Goal: Task Accomplishment & Management: Manage account settings

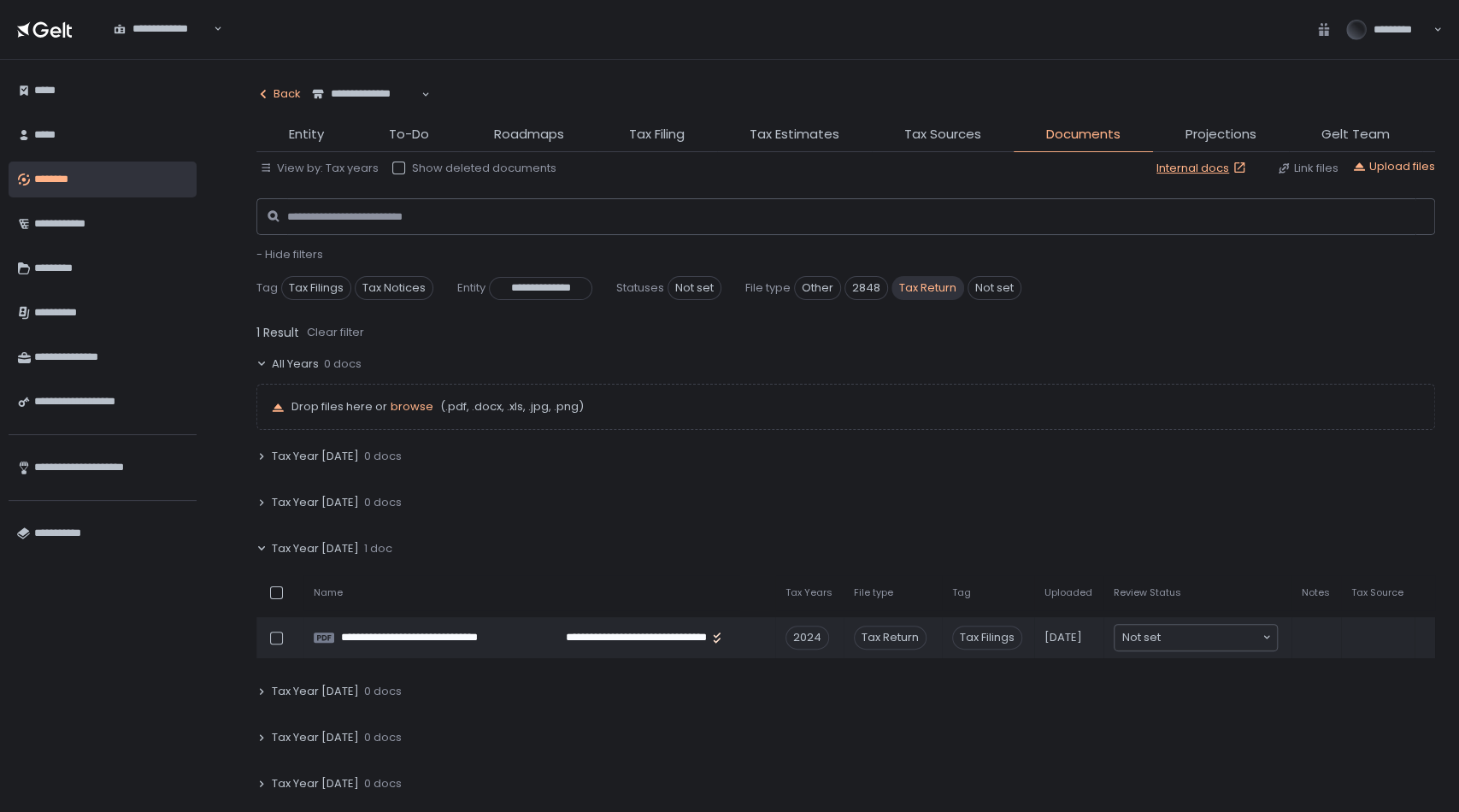
click at [266, 90] on icon "button" at bounding box center [263, 94] width 14 height 14
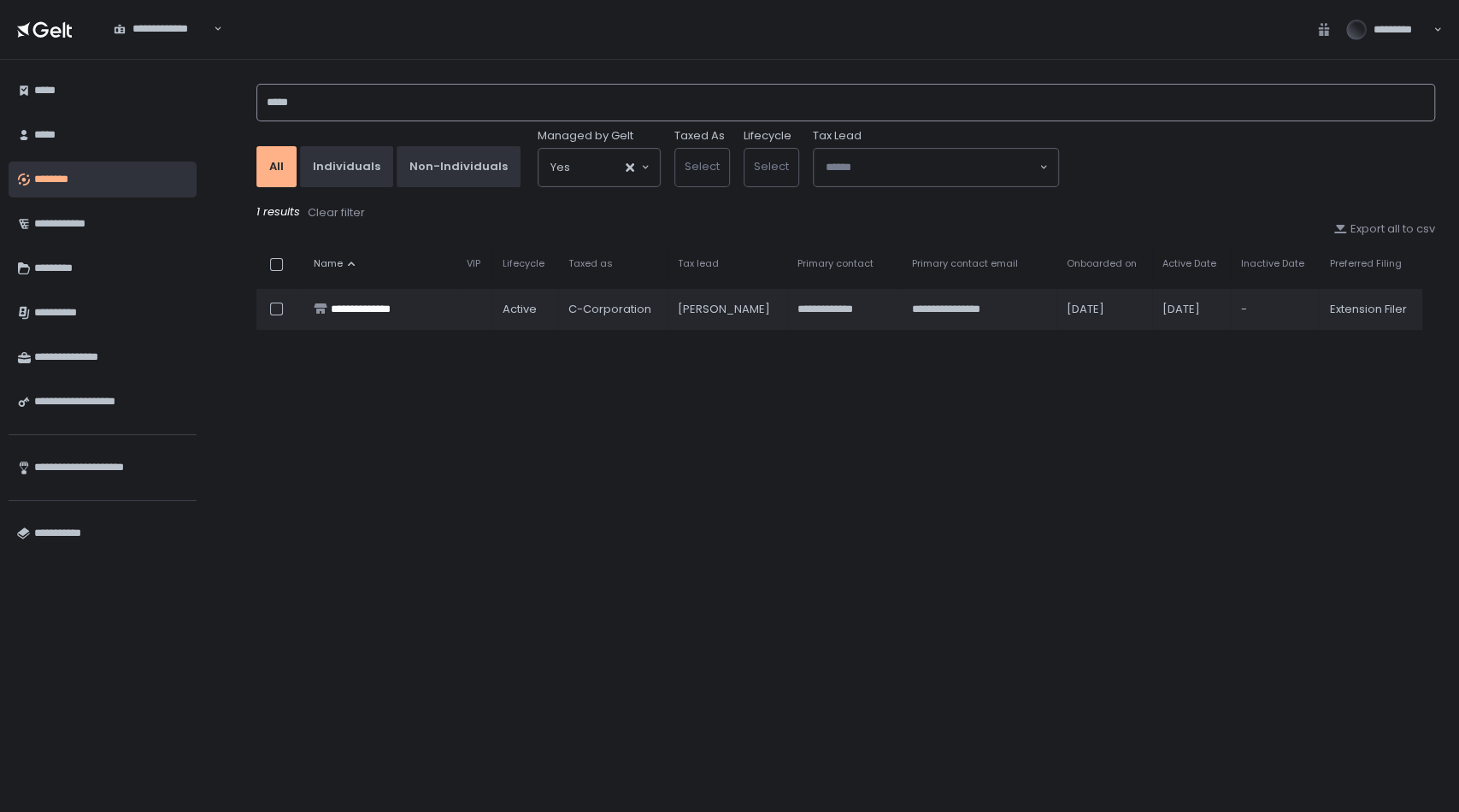
drag, startPoint x: 326, startPoint y: 99, endPoint x: 196, endPoint y: 94, distance: 130.1
click at [196, 94] on div "**********" at bounding box center [729, 436] width 1459 height 752
type input "*****"
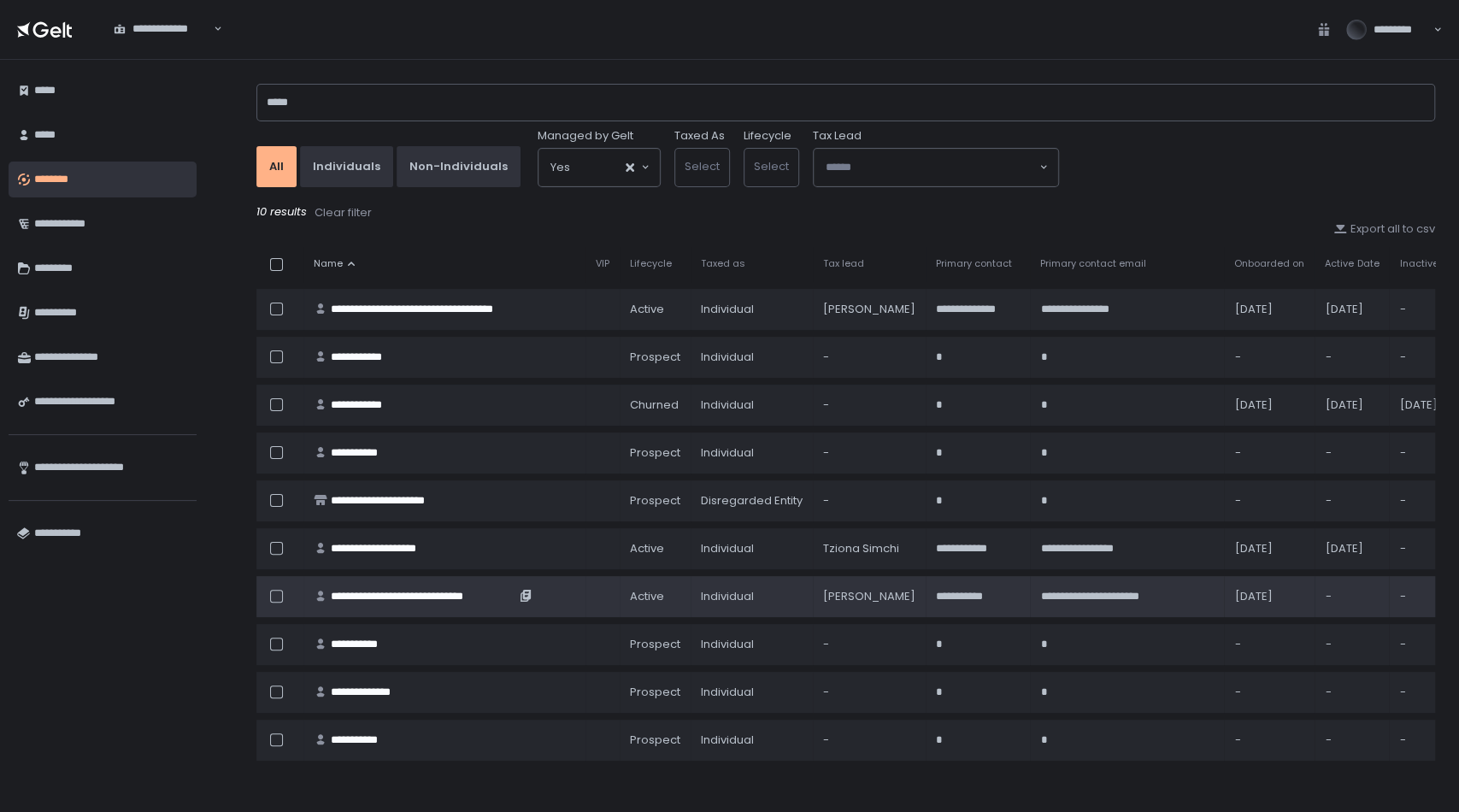
click at [445, 588] on div "**********" at bounding box center [423, 596] width 184 height 15
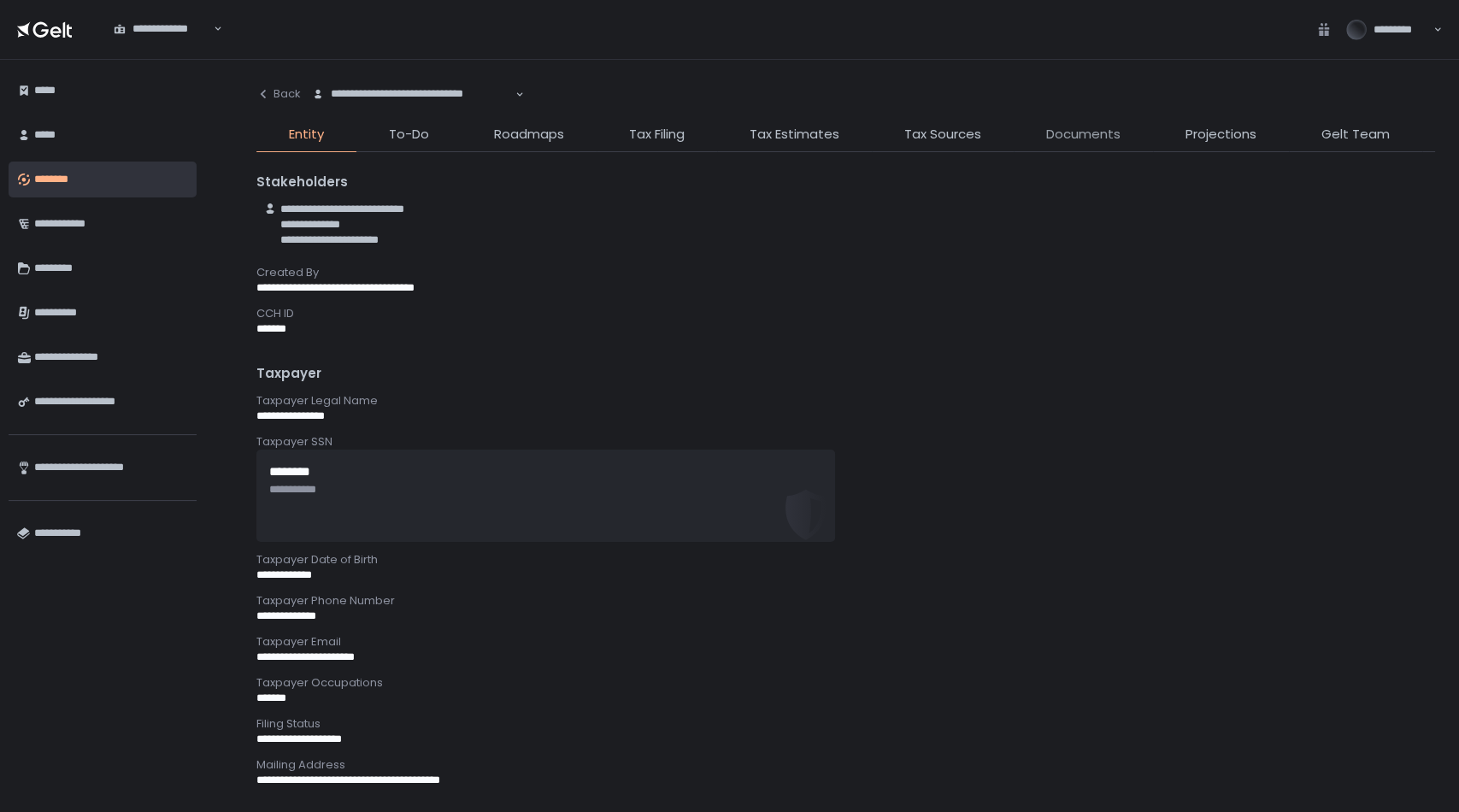
click at [1072, 130] on span "Documents" at bounding box center [1083, 134] width 74 height 20
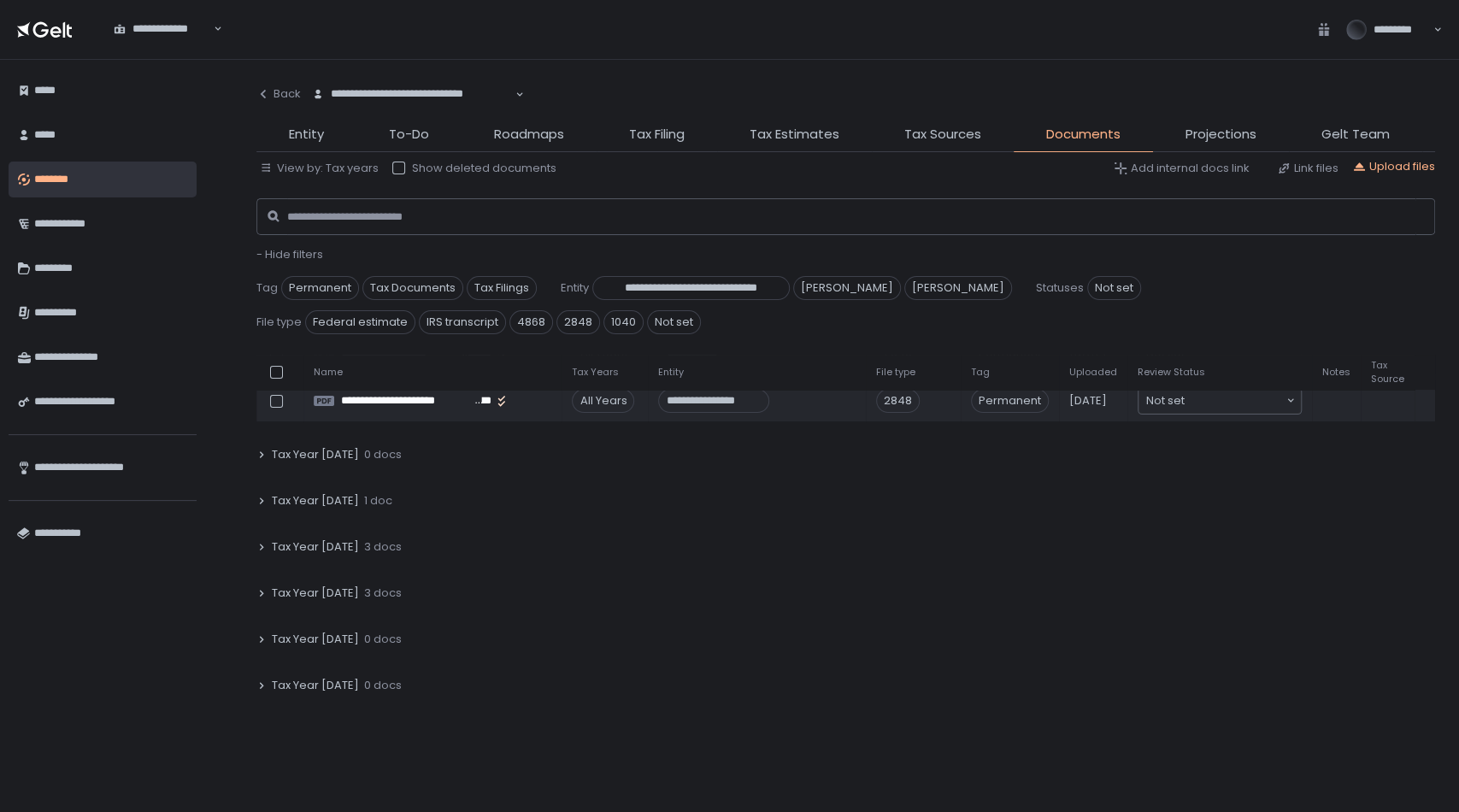
scroll to position [163, 0]
click at [312, 535] on span "Tax Year [DATE]" at bounding box center [314, 543] width 87 height 15
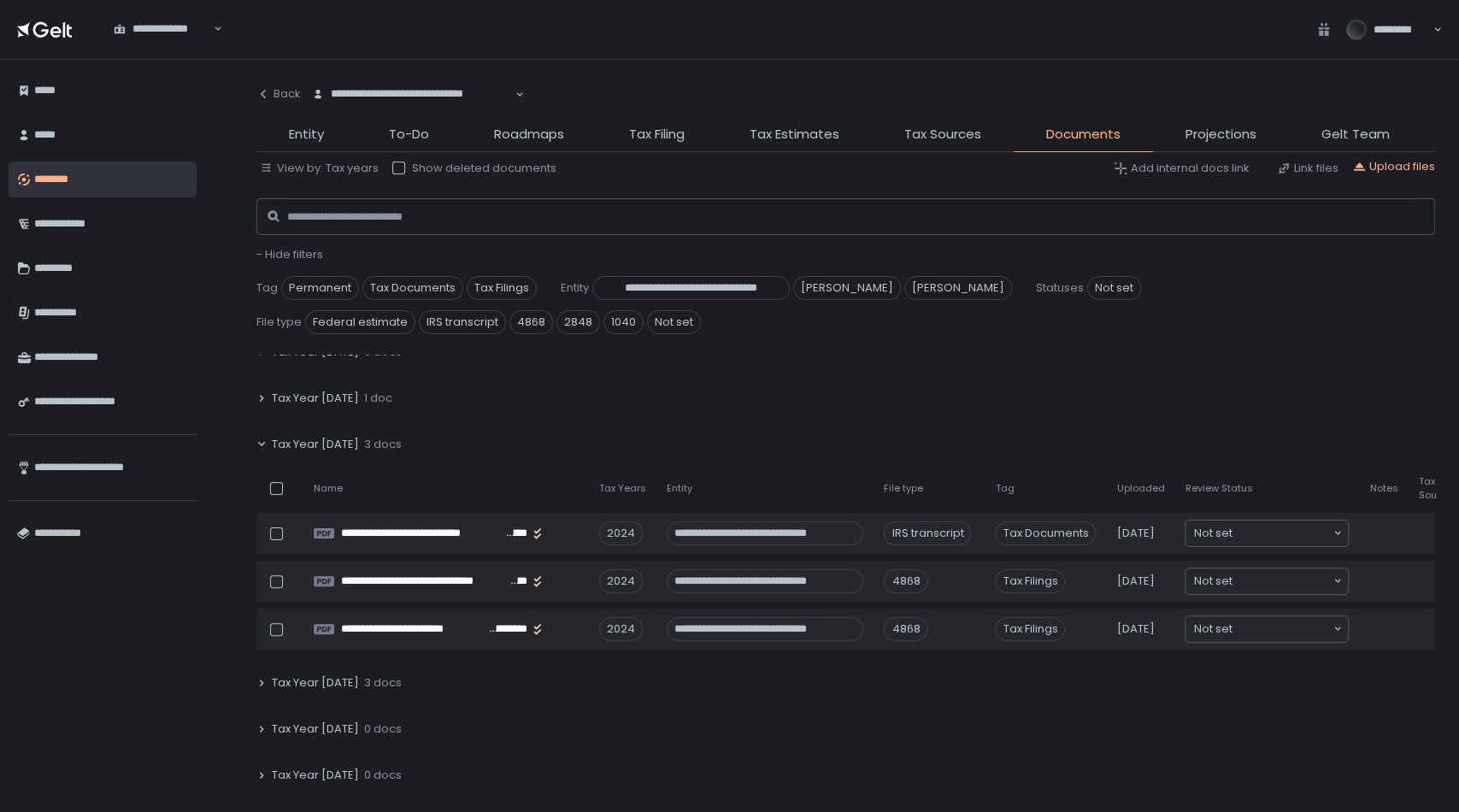
scroll to position [217, 0]
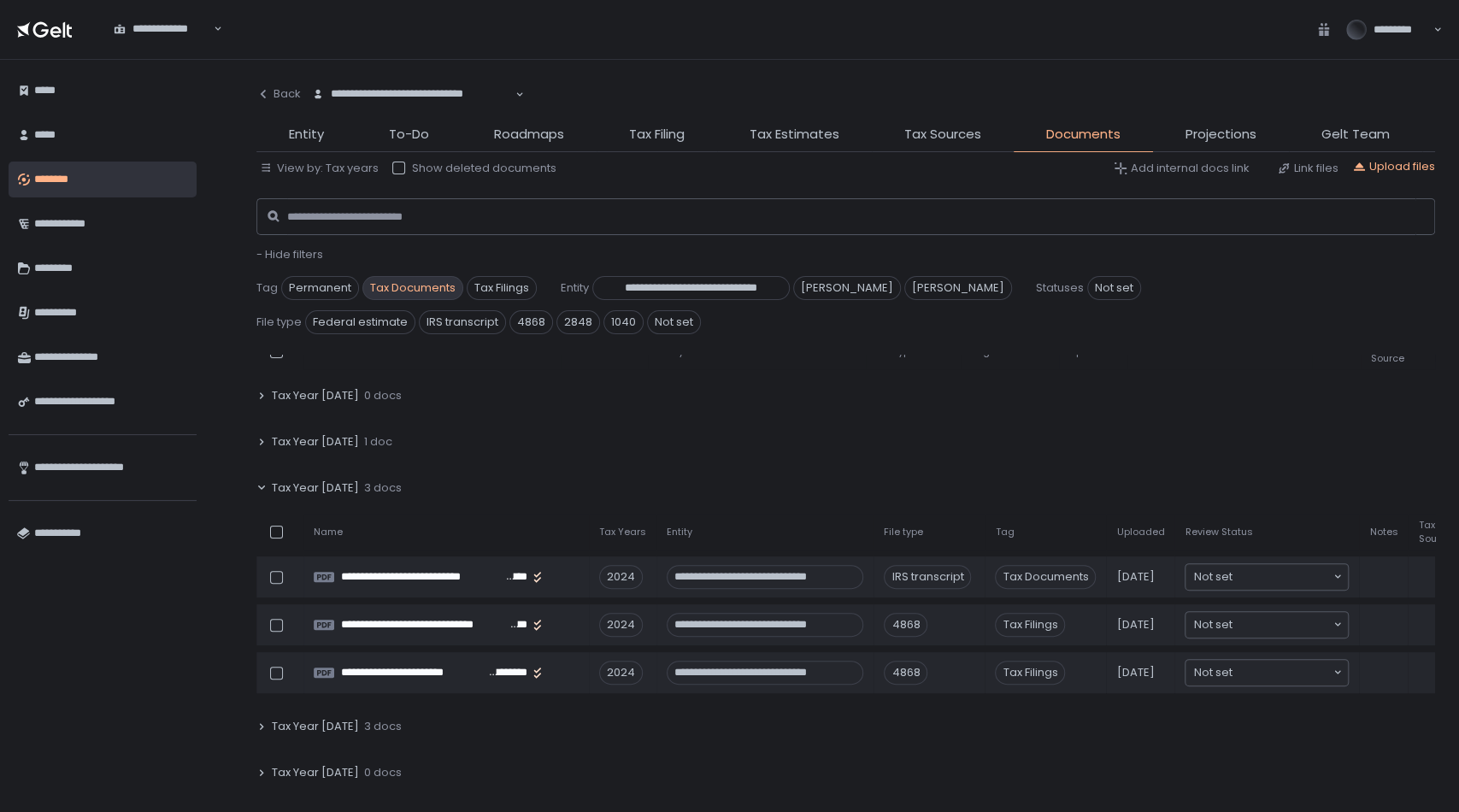
click at [408, 284] on span "Tax Documents" at bounding box center [413, 288] width 101 height 24
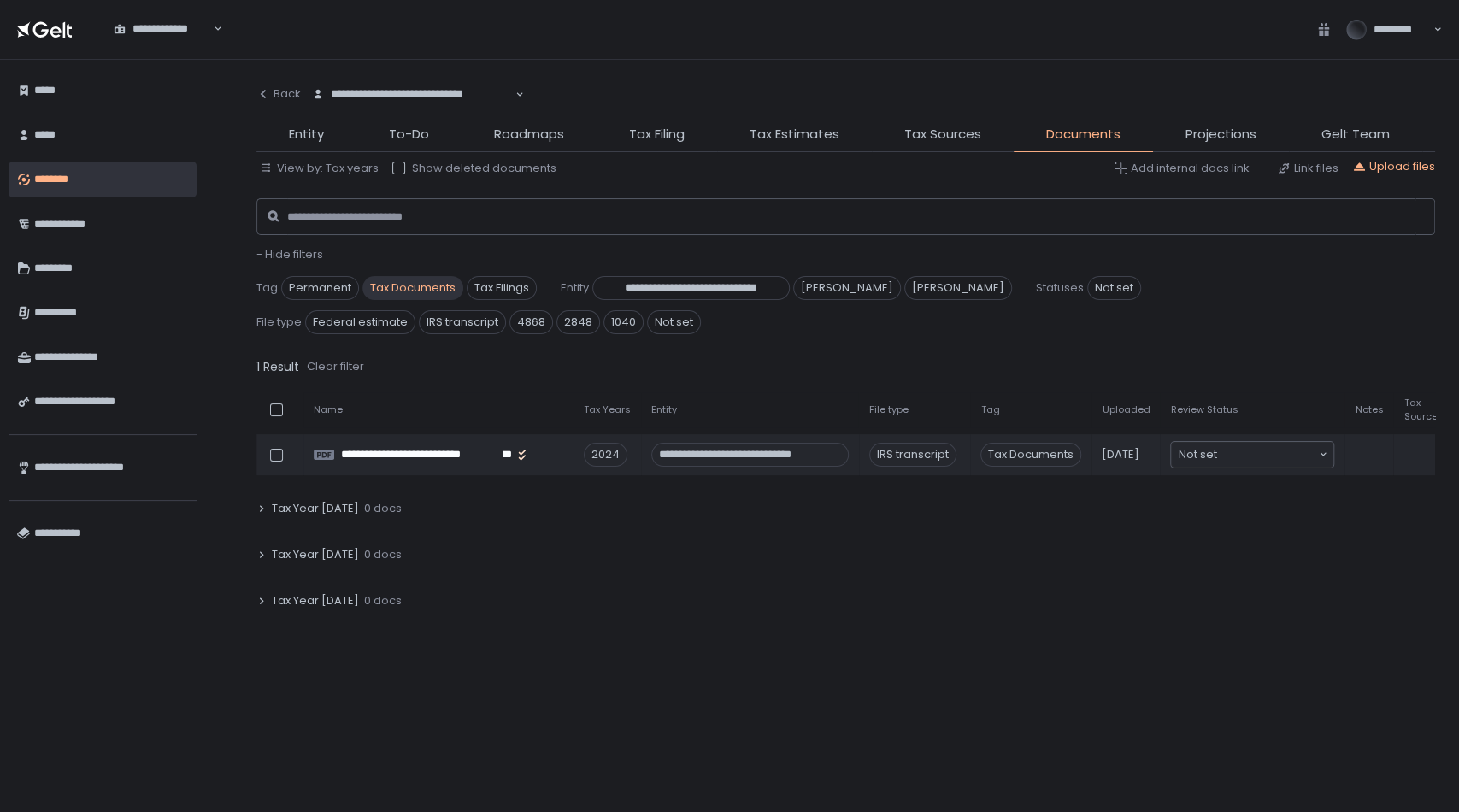
click at [408, 284] on span "Tax Documents" at bounding box center [413, 288] width 101 height 24
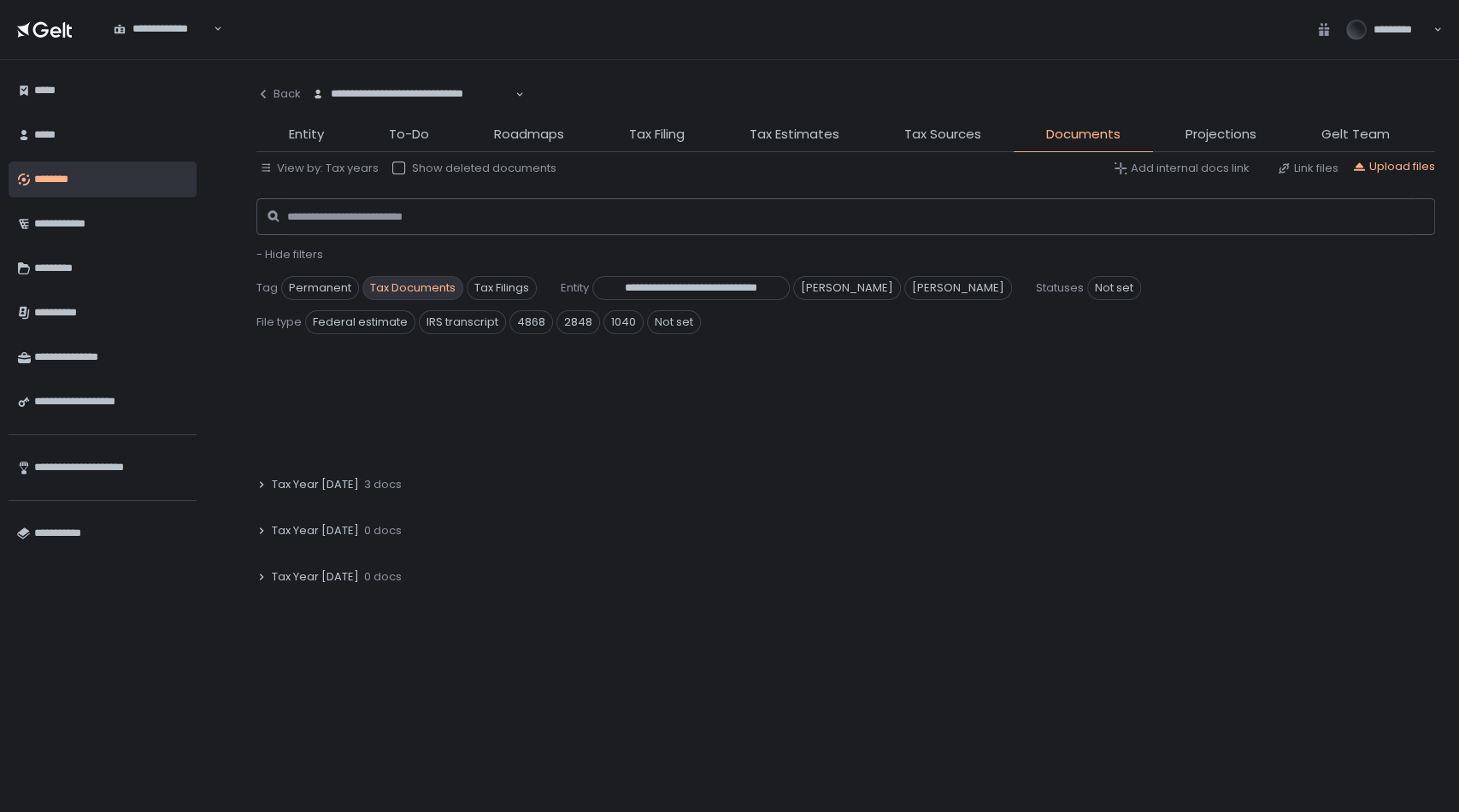
scroll to position [172, 0]
click at [964, 133] on span "Tax Sources" at bounding box center [942, 134] width 77 height 20
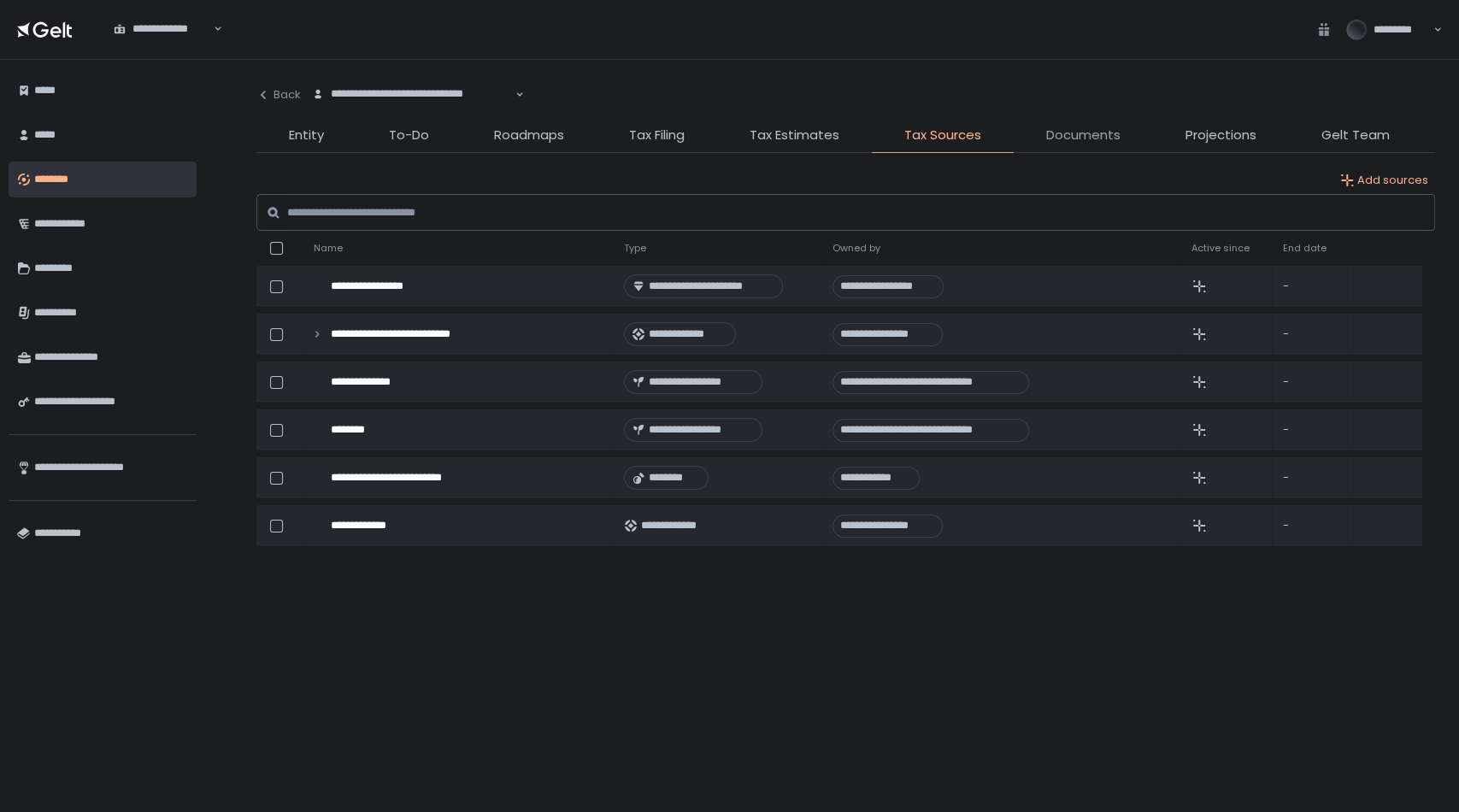
click at [1082, 134] on span "Documents" at bounding box center [1083, 135] width 74 height 20
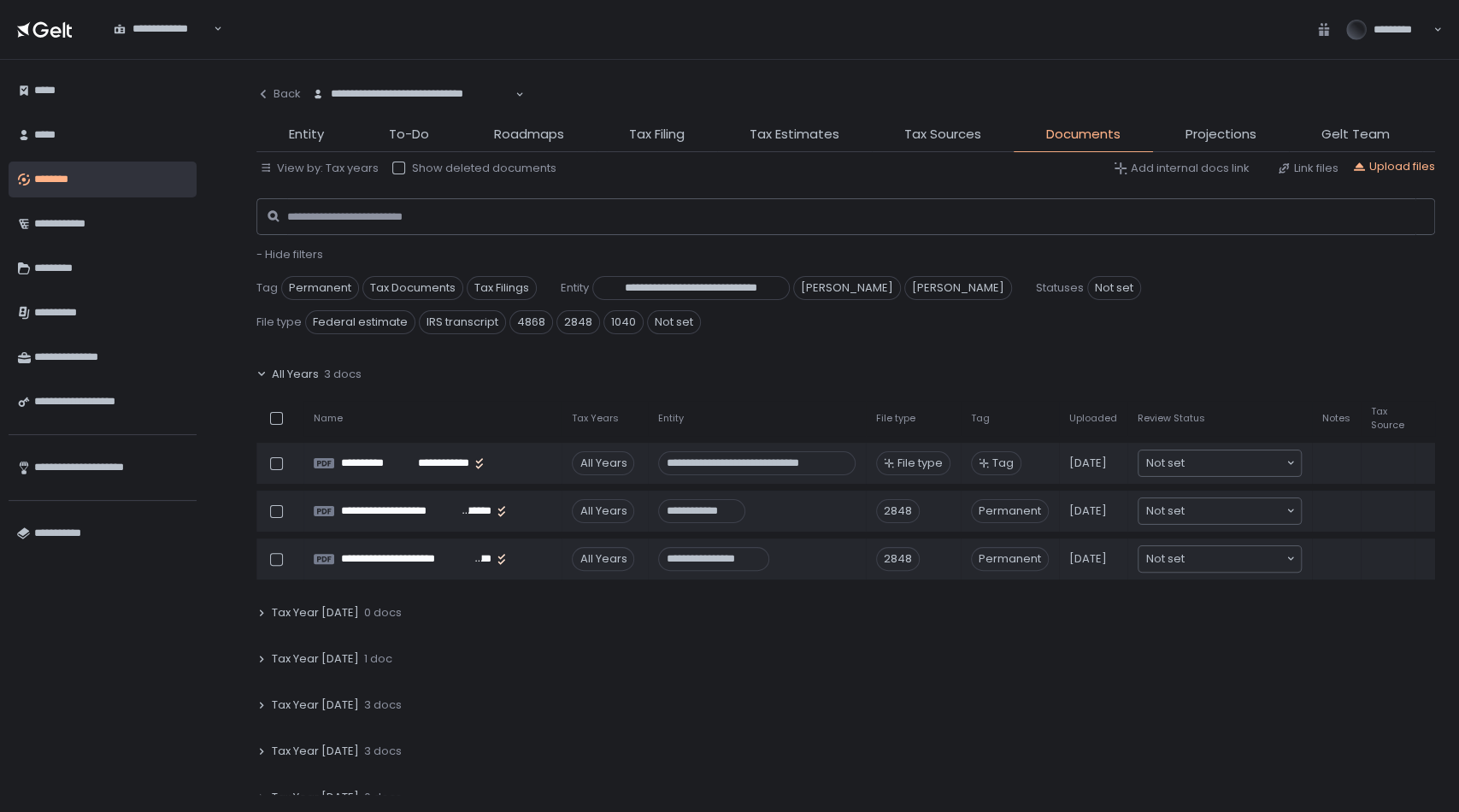
click at [314, 697] on span "Tax Year [DATE]" at bounding box center [314, 704] width 87 height 15
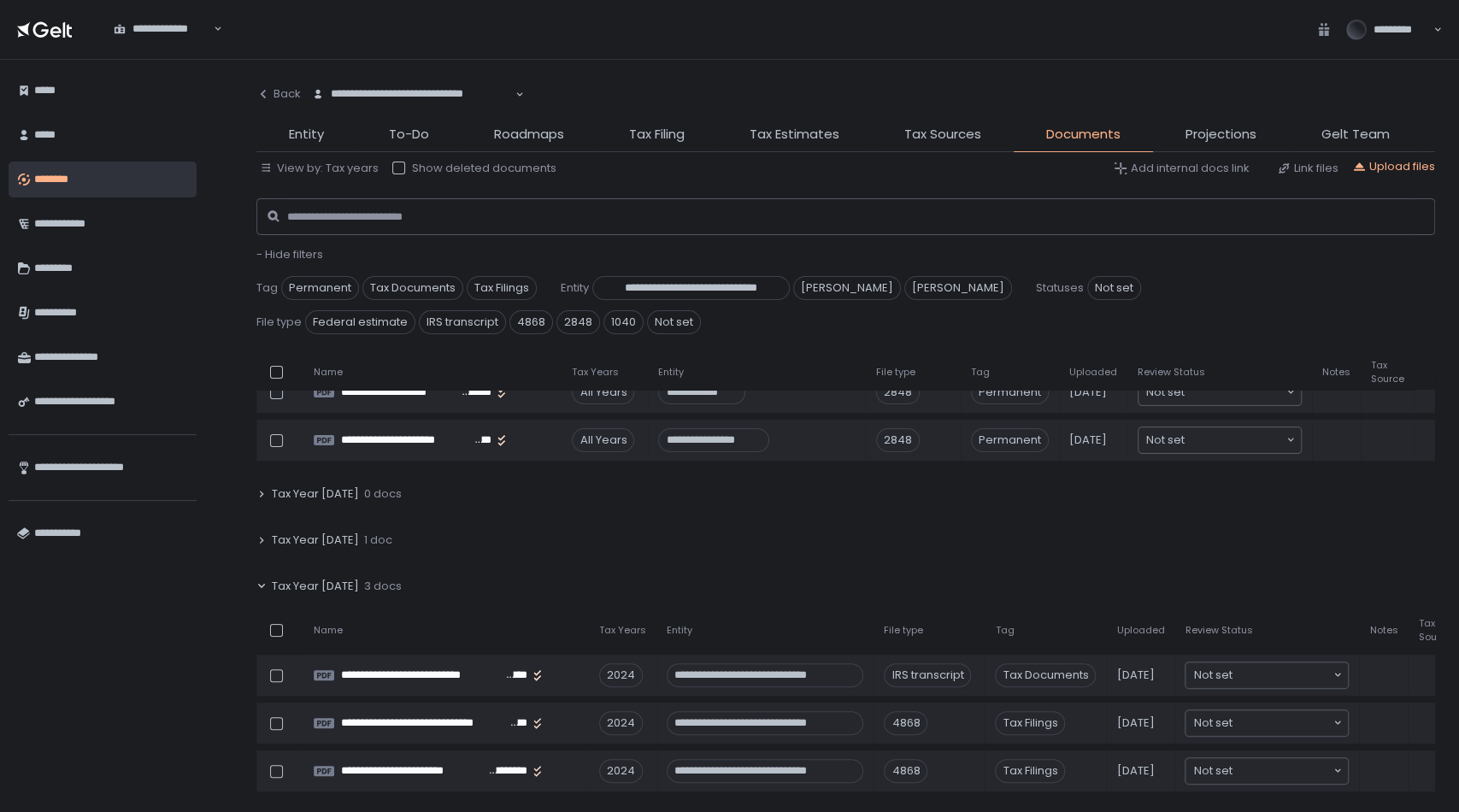
scroll to position [120, 0]
click at [302, 532] on span "Tax Year [DATE]" at bounding box center [314, 539] width 87 height 15
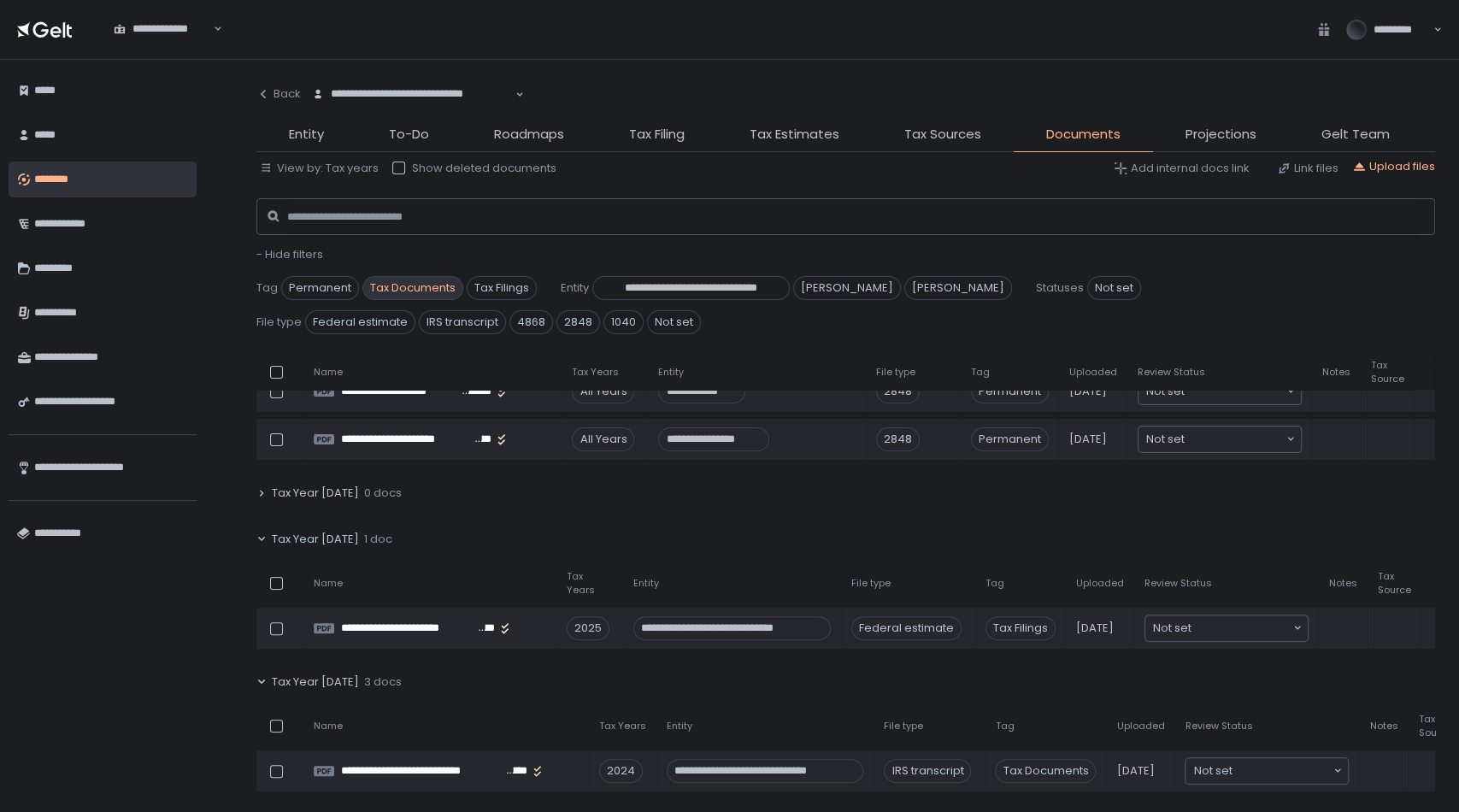
click at [421, 290] on span "Tax Documents" at bounding box center [413, 288] width 101 height 24
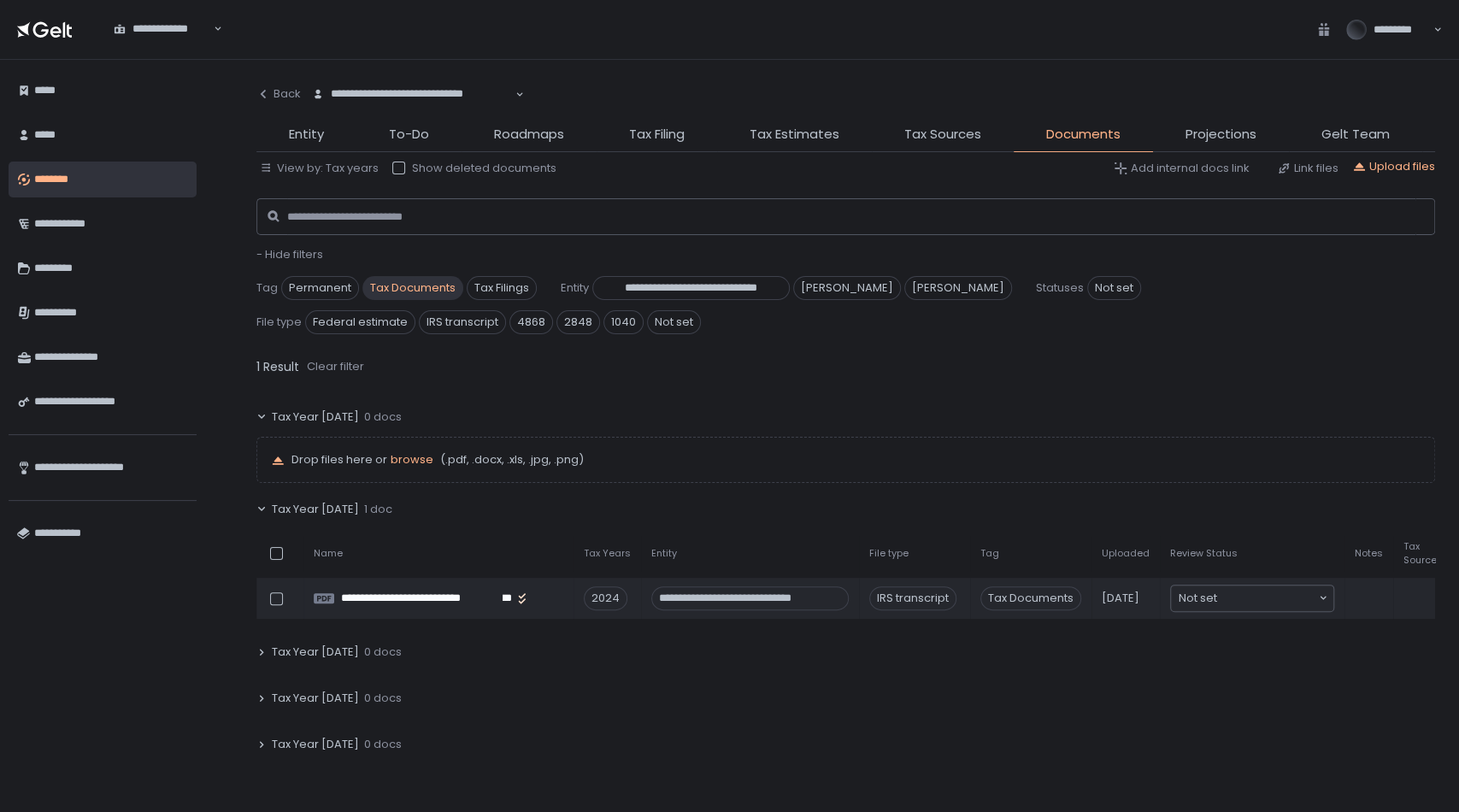
click at [421, 290] on span "Tax Documents" at bounding box center [413, 288] width 101 height 24
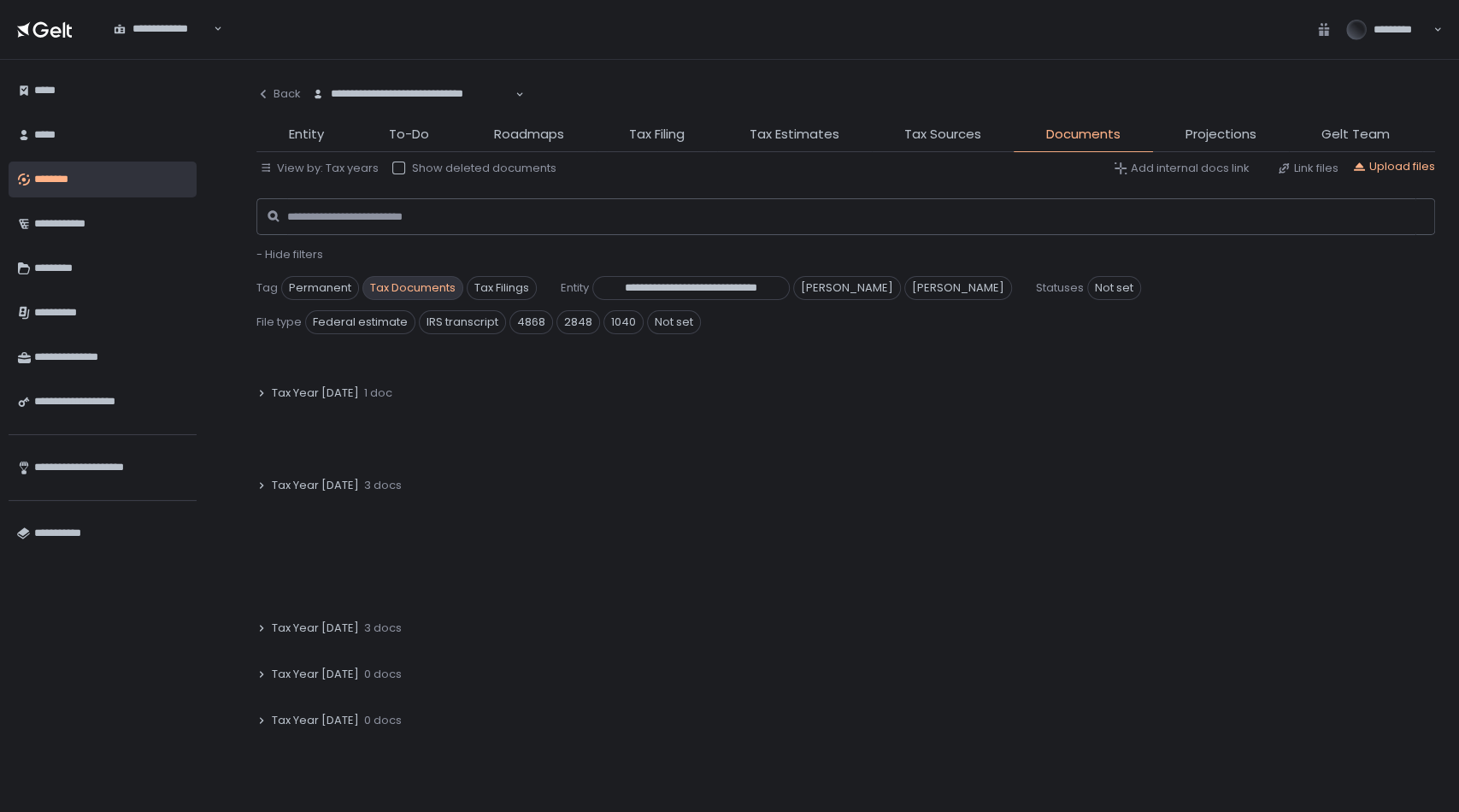
scroll to position [74, 0]
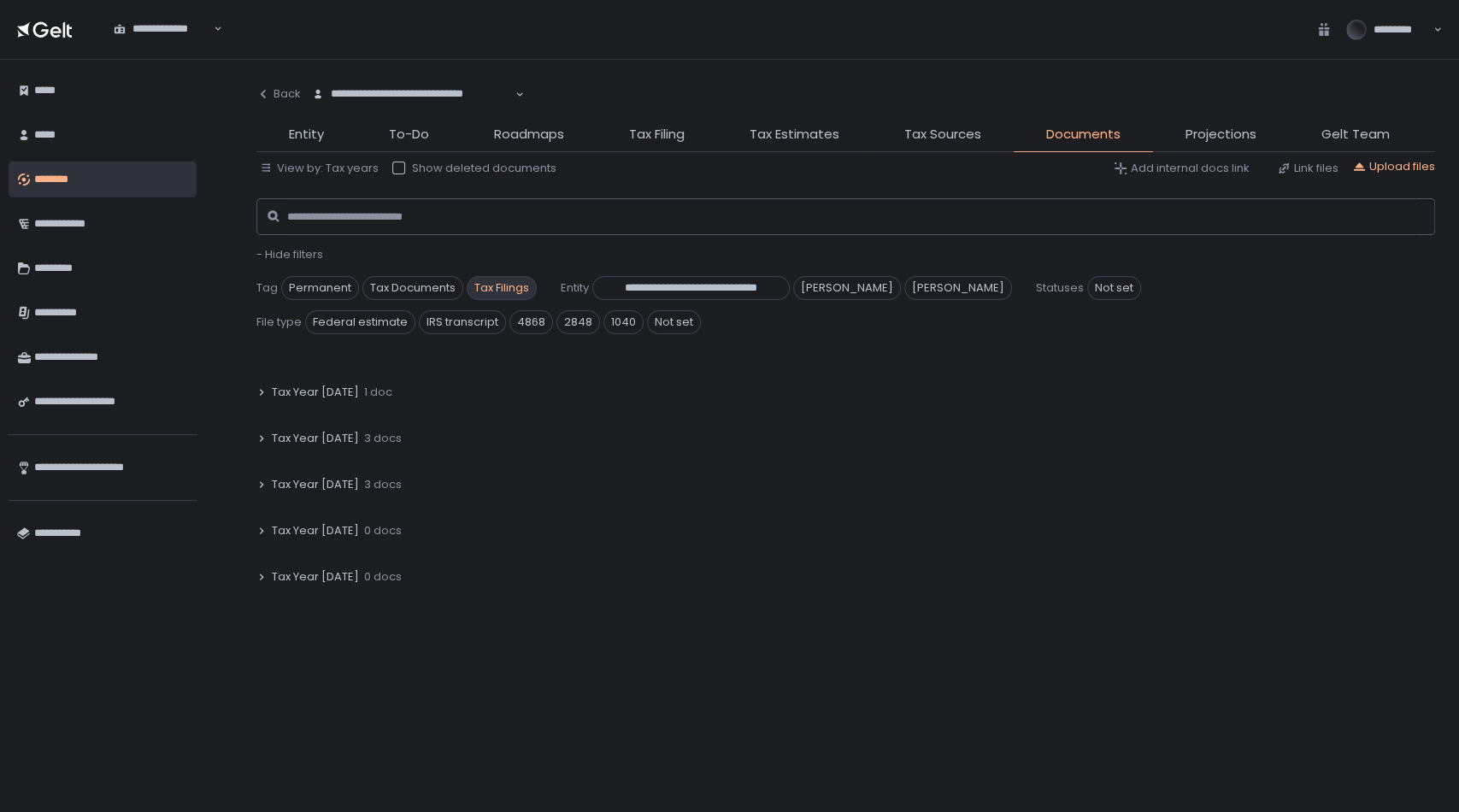
click at [508, 281] on span "Tax Filings" at bounding box center [502, 288] width 70 height 24
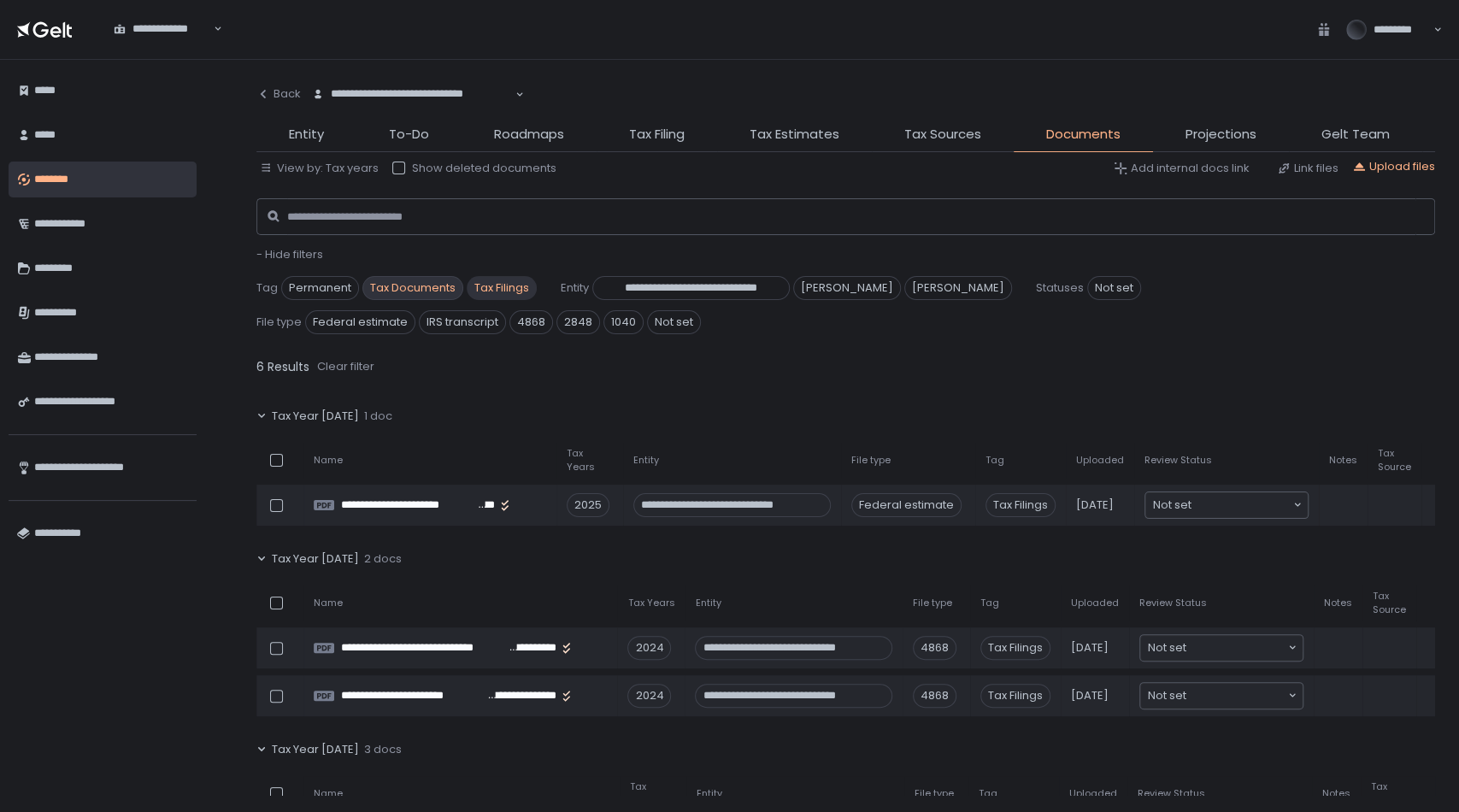
click at [422, 294] on span "Tax Documents" at bounding box center [413, 288] width 101 height 24
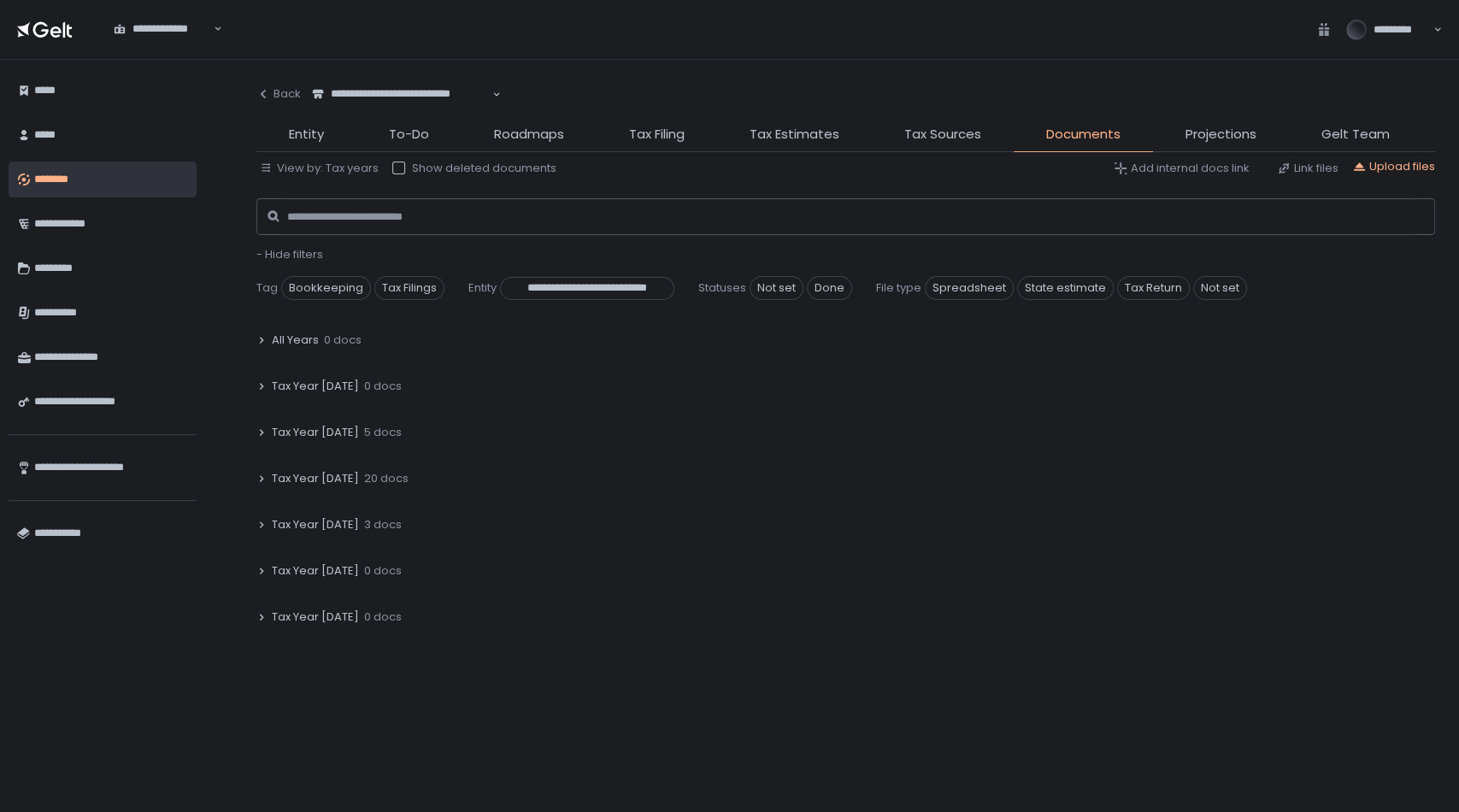
click at [366, 471] on span "20 docs" at bounding box center [387, 478] width 45 height 15
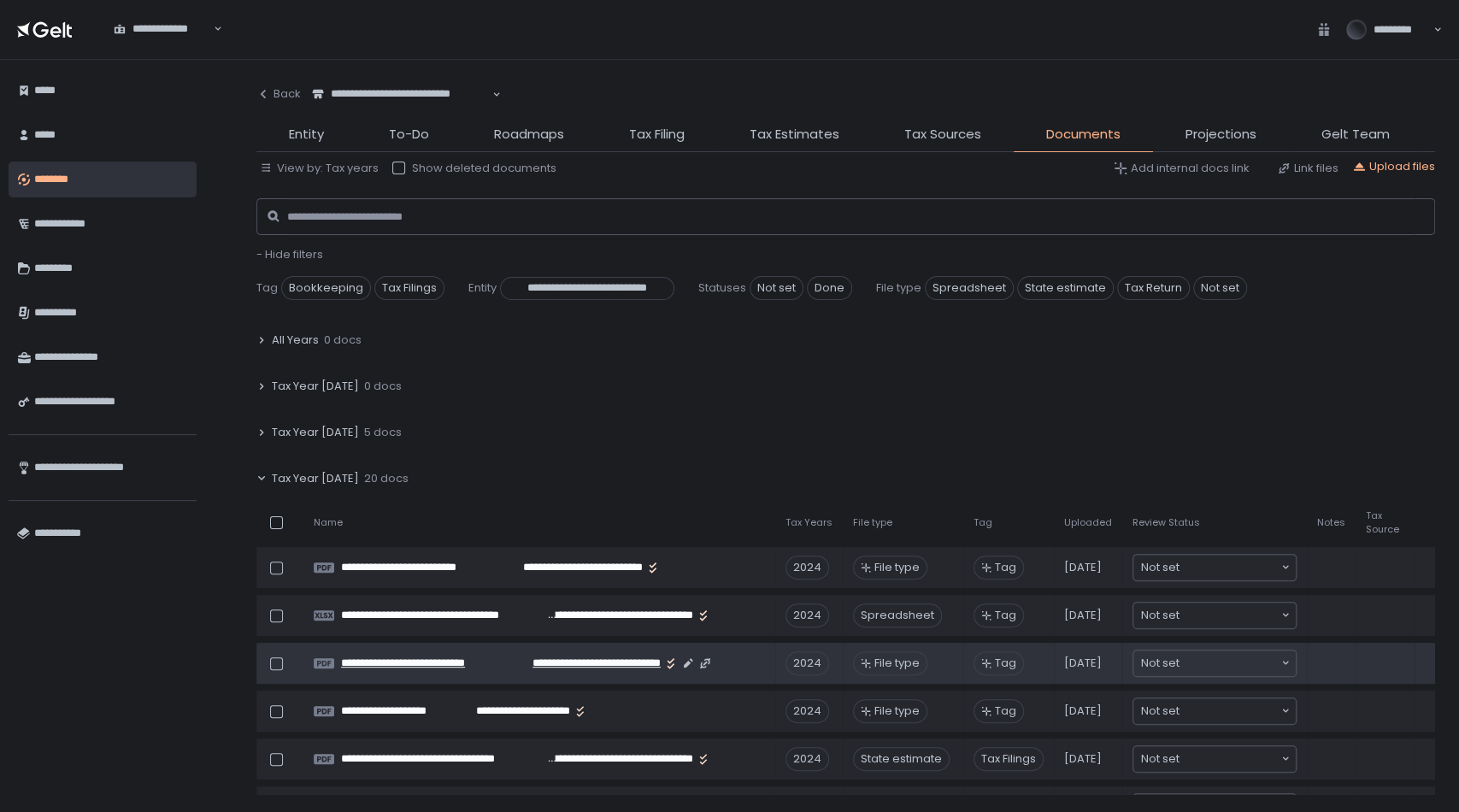
click at [568, 666] on span "**********" at bounding box center [583, 663] width 154 height 15
